Goal: Task Accomplishment & Management: Complete application form

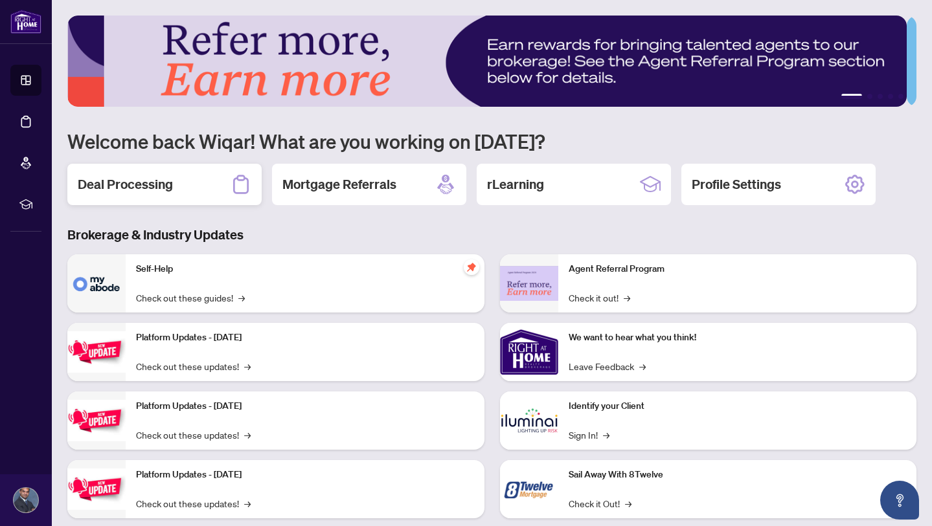
click at [133, 177] on h2 "Deal Processing" at bounding box center [125, 184] width 95 height 18
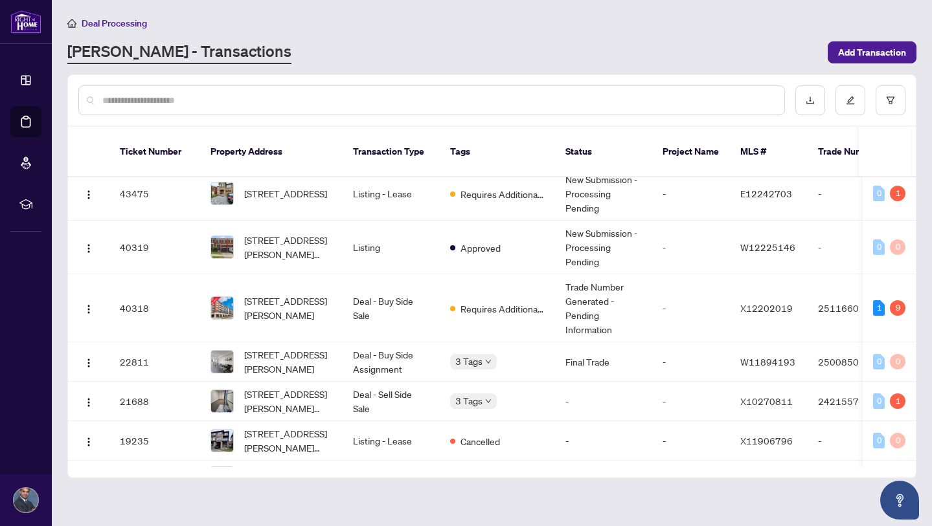
scroll to position [179, 0]
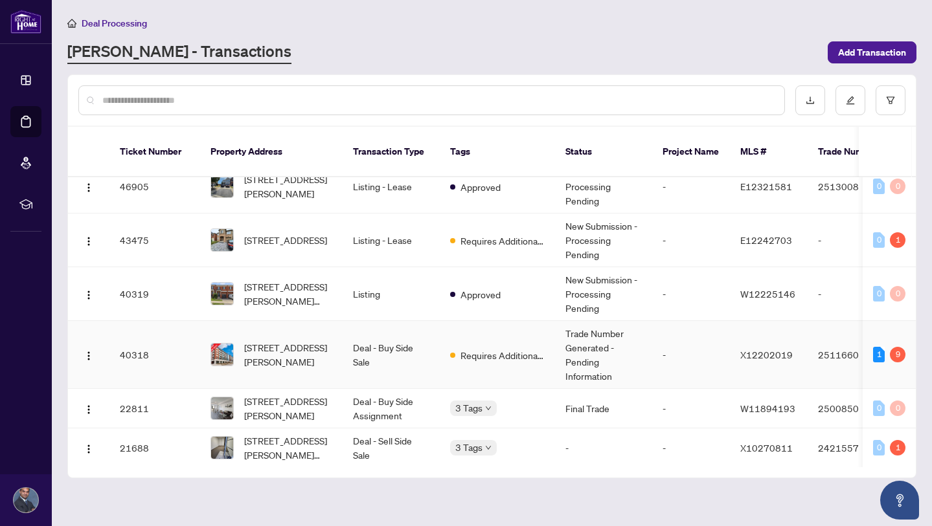
click at [693, 344] on td "-" at bounding box center [691, 355] width 78 height 68
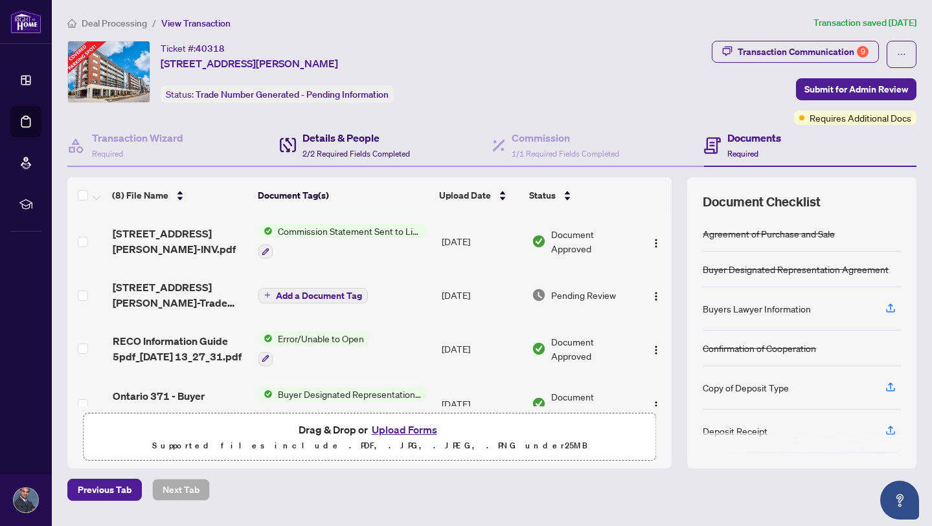
click at [339, 145] on div "Details & People 2/2 Required Fields Completed" at bounding box center [355, 145] width 107 height 30
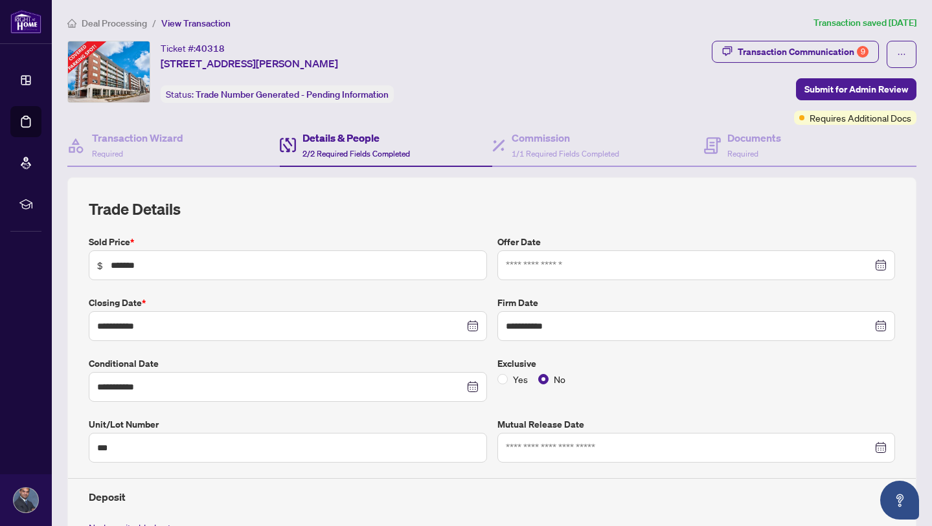
type input "**********"
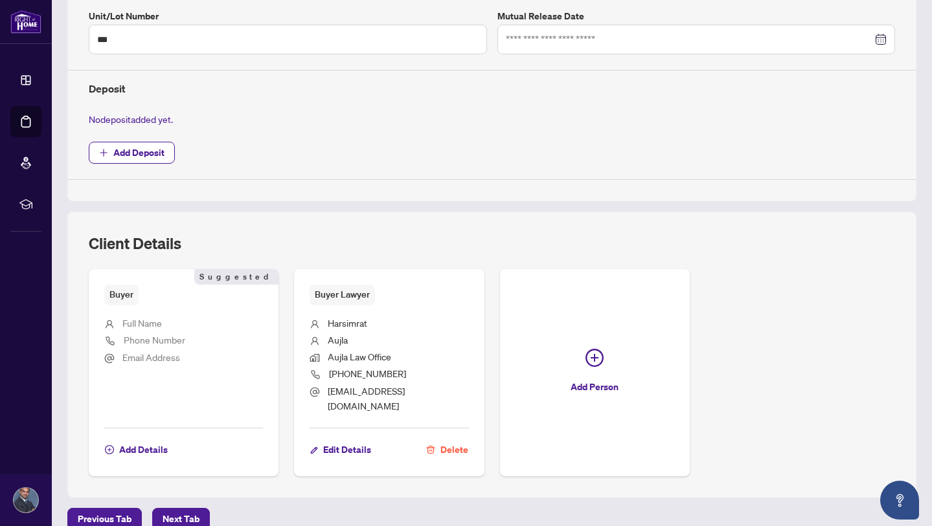
scroll to position [427, 0]
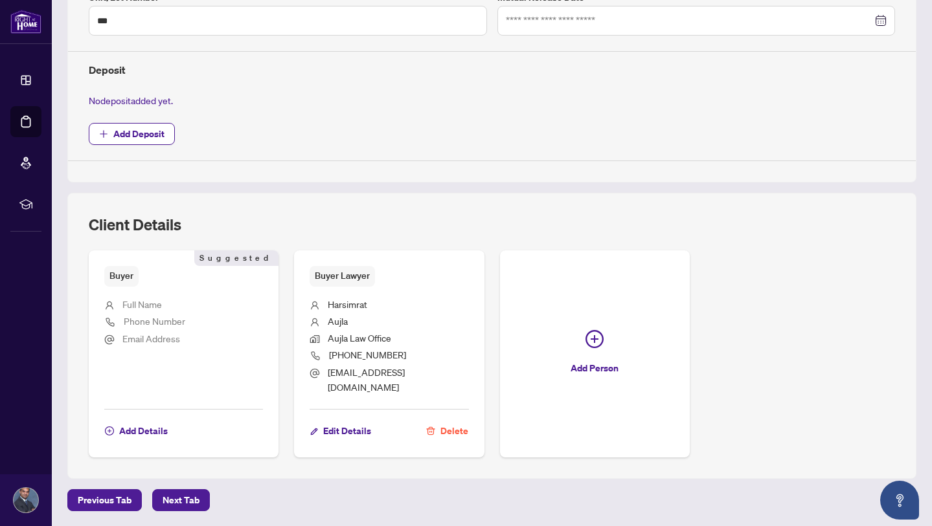
drag, startPoint x: 187, startPoint y: 488, endPoint x: 451, endPoint y: 489, distance: 264.2
click at [187, 490] on span "Next Tab" at bounding box center [181, 500] width 37 height 21
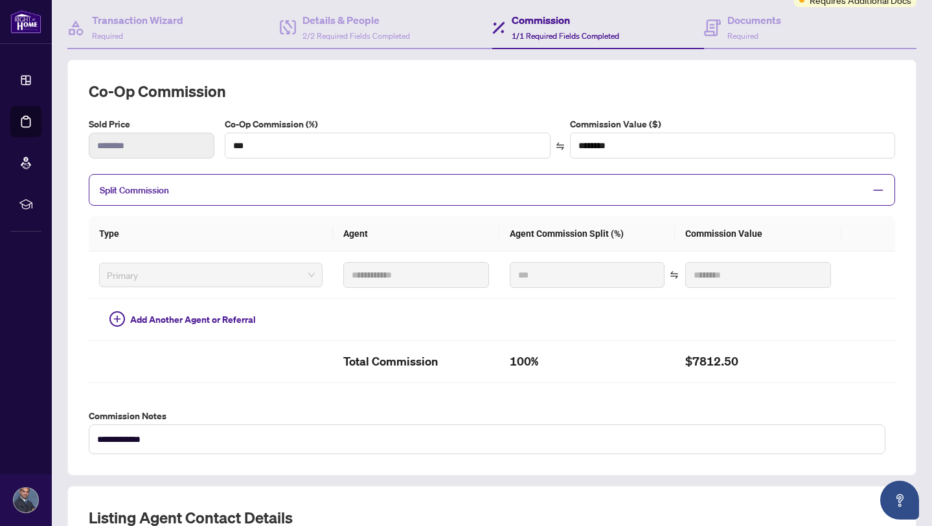
scroll to position [66, 0]
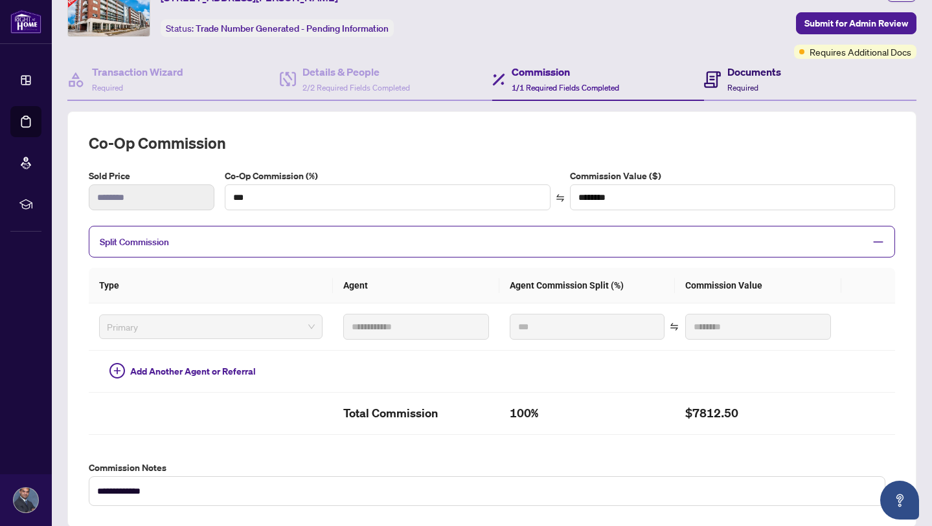
click at [747, 73] on h4 "Documents" at bounding box center [754, 72] width 54 height 16
